Goal: Check status

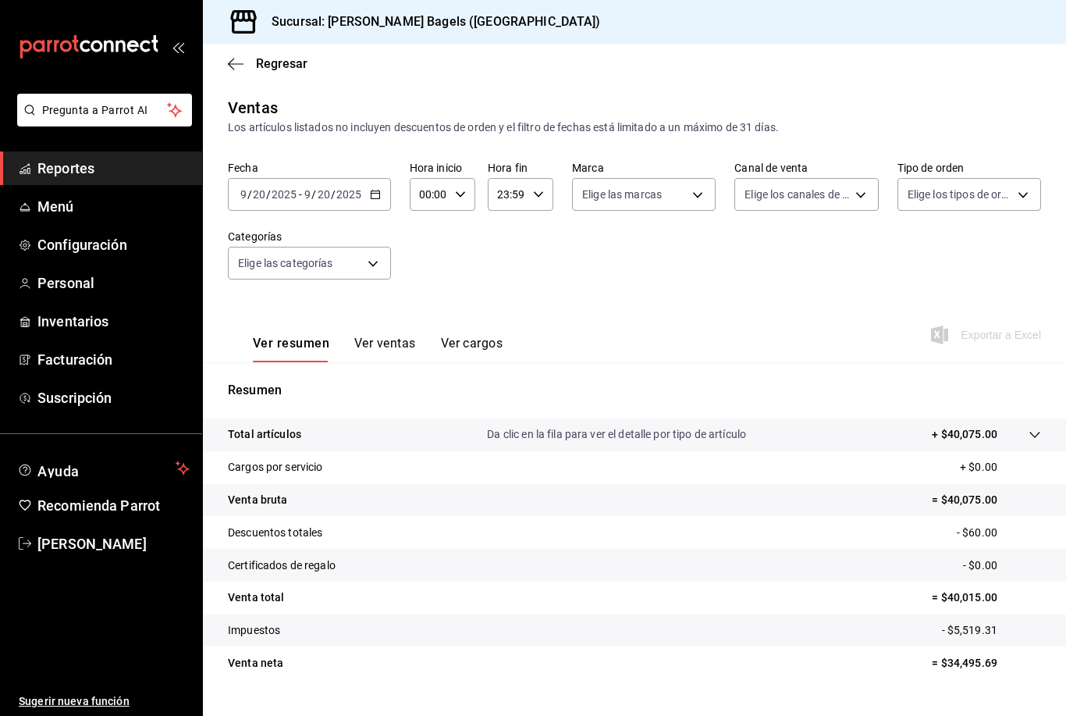
click at [1047, 26] on div "Sucursal: [PERSON_NAME] Bagels ([GEOGRAPHIC_DATA])" at bounding box center [634, 22] width 863 height 44
click at [50, 167] on span "Reportes" at bounding box center [113, 168] width 152 height 21
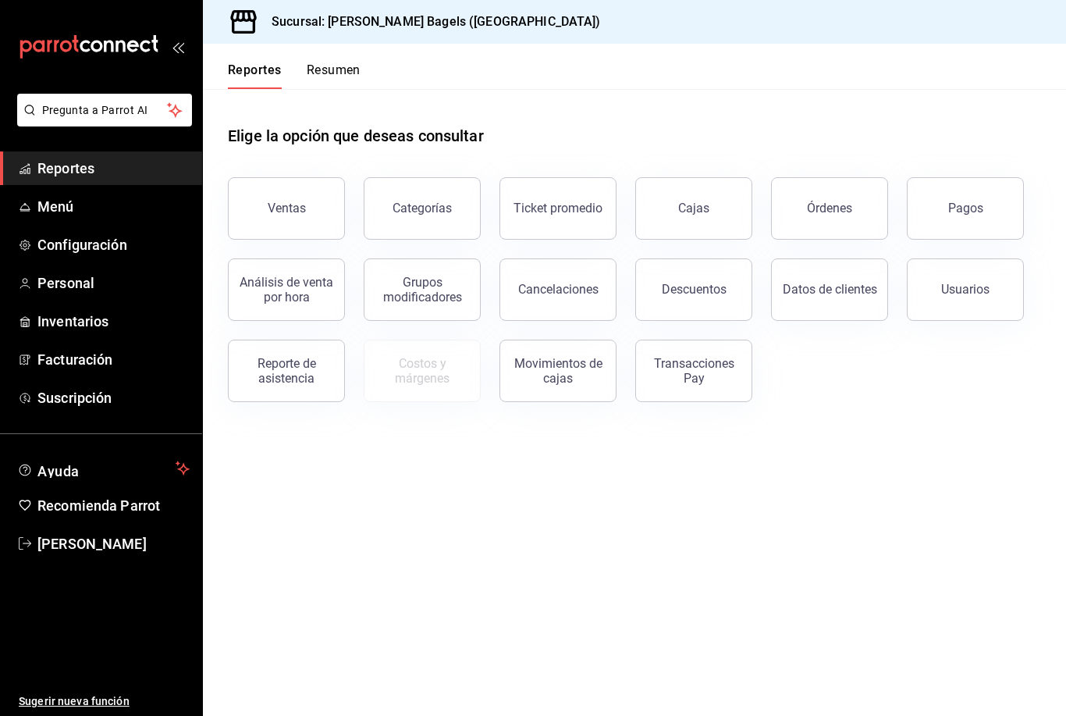
click at [702, 373] on div "Transacciones Pay" at bounding box center [693, 371] width 97 height 30
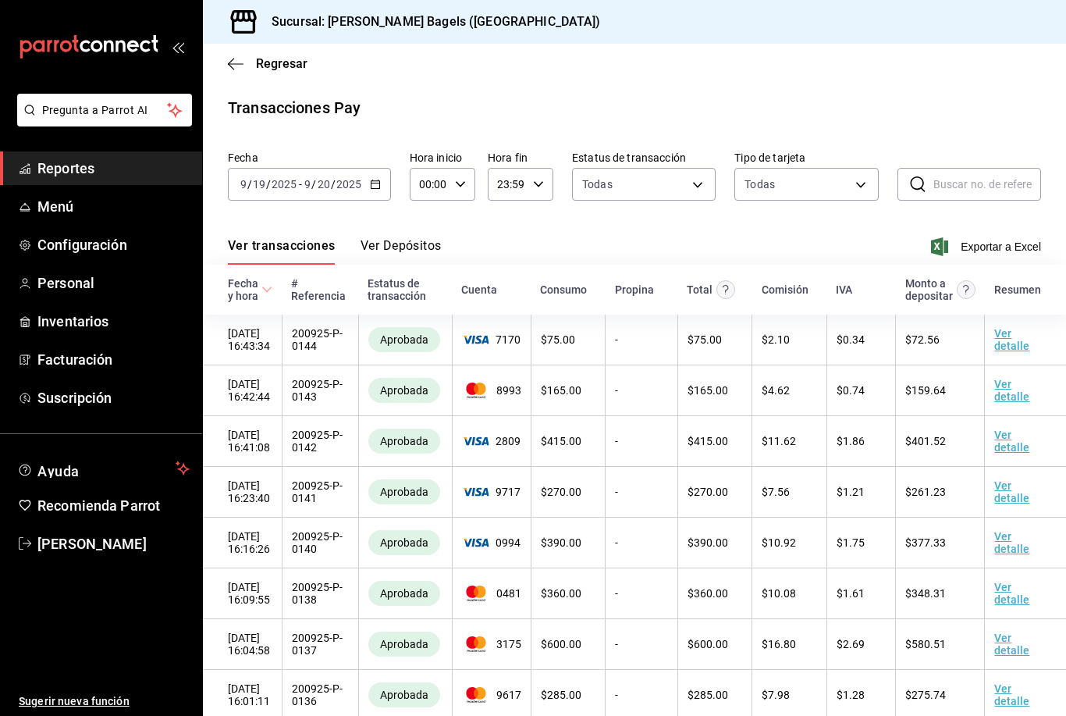
click at [235, 62] on icon "button" at bounding box center [236, 64] width 16 height 14
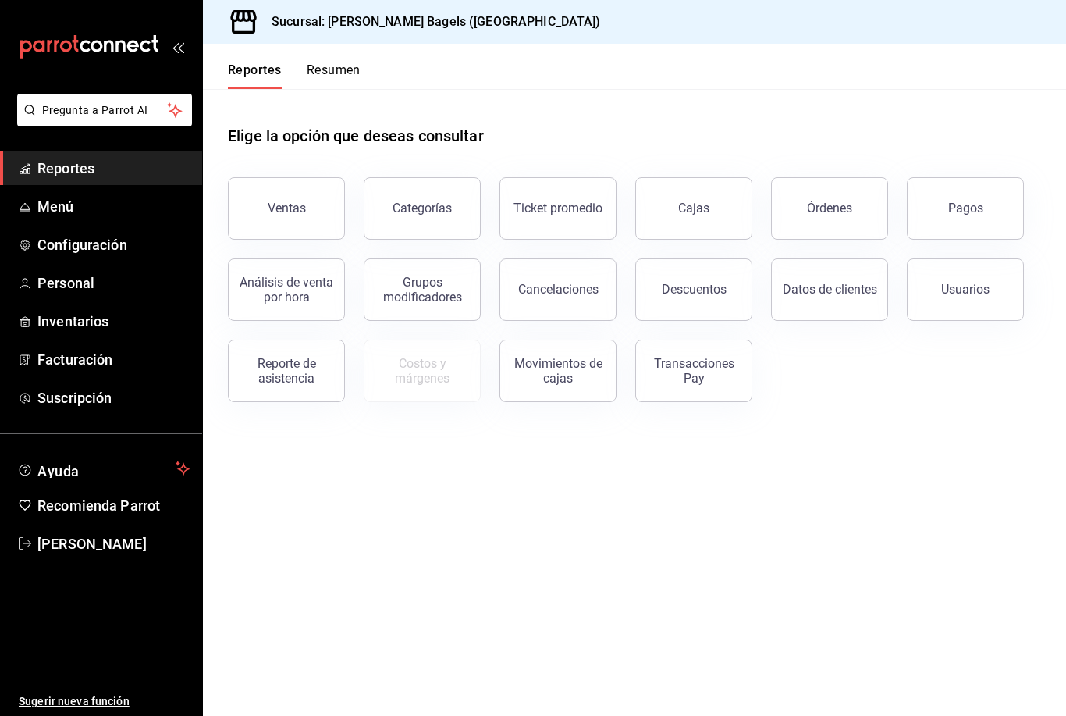
click at [688, 379] on div "Transacciones Pay" at bounding box center [693, 371] width 97 height 30
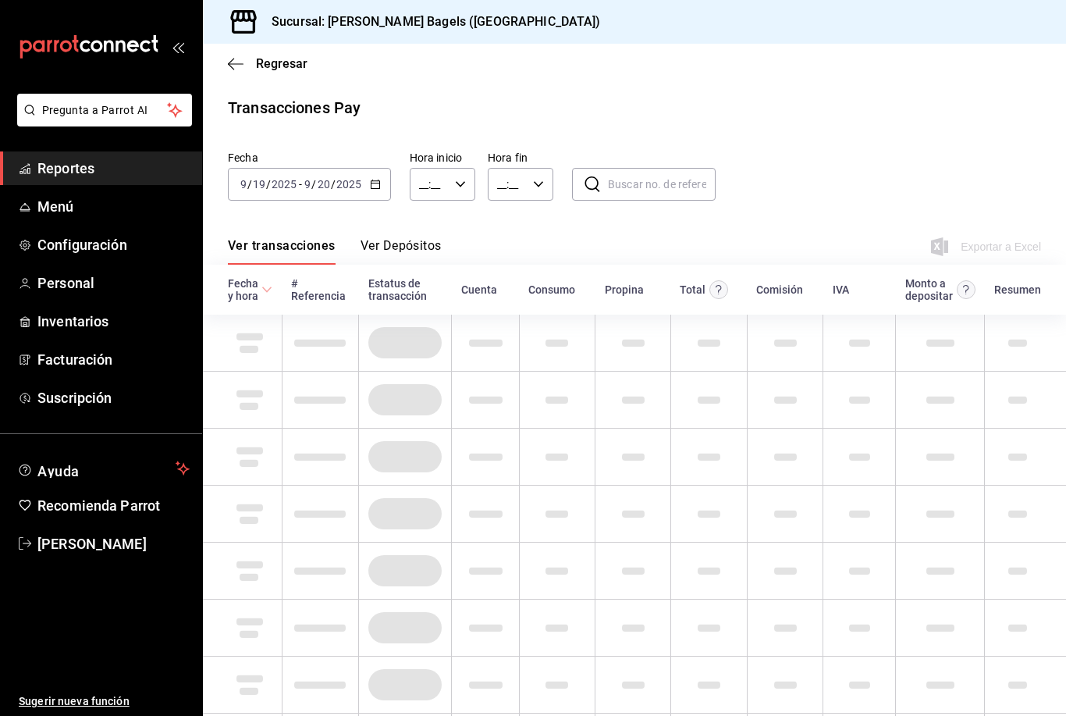
type input "00:00"
type input "23:59"
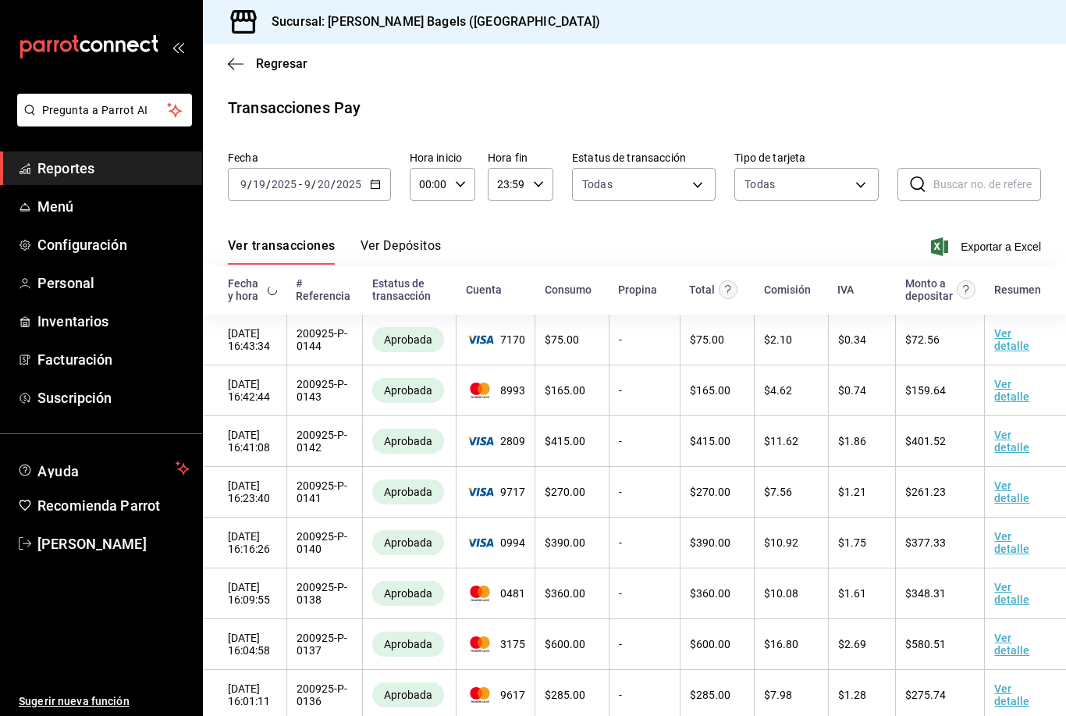
click at [391, 249] on button "Ver Depósitos" at bounding box center [401, 251] width 81 height 27
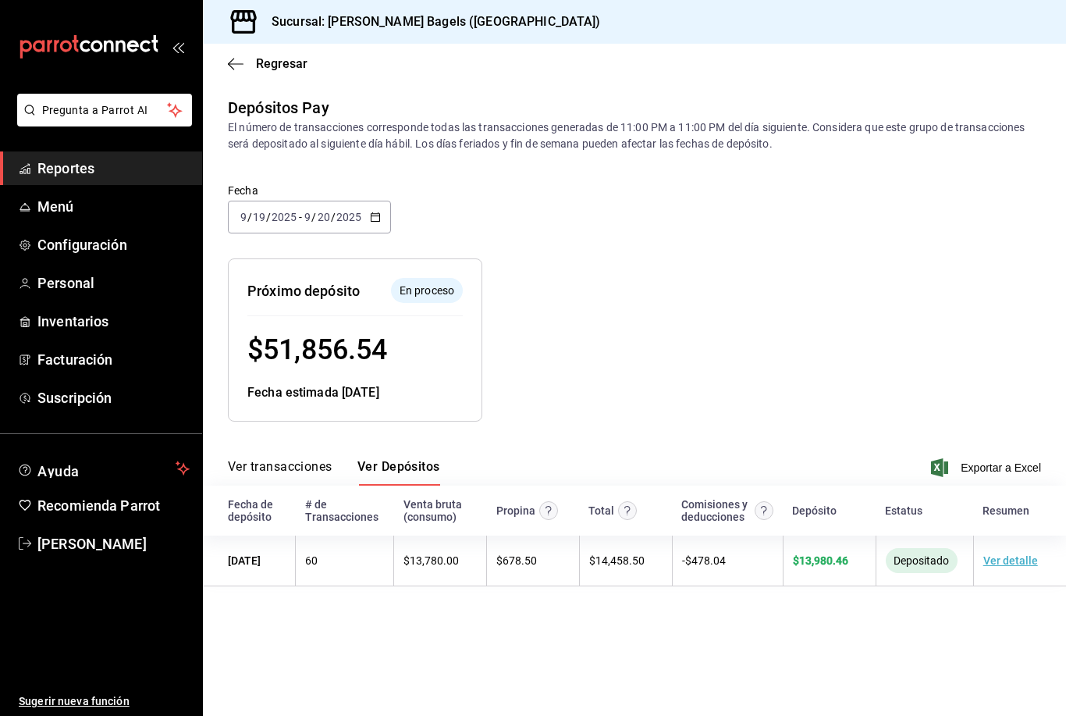
scroll to position [50, 0]
